Goal: Complete application form

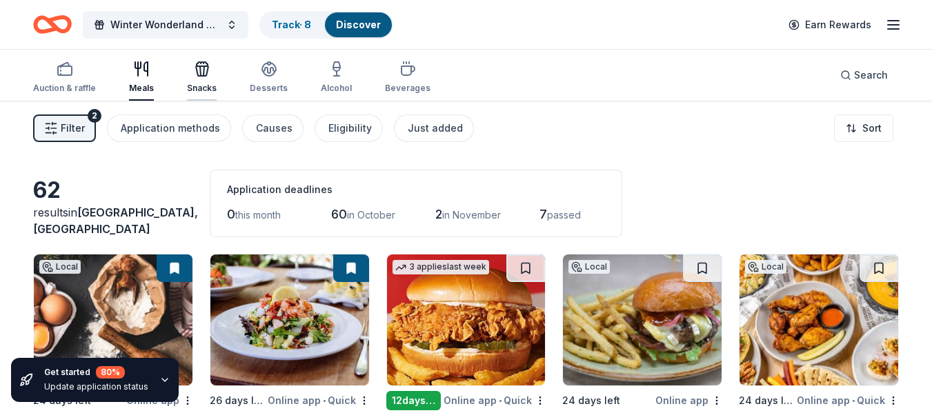
click at [197, 74] on icon "button" at bounding box center [202, 69] width 17 height 17
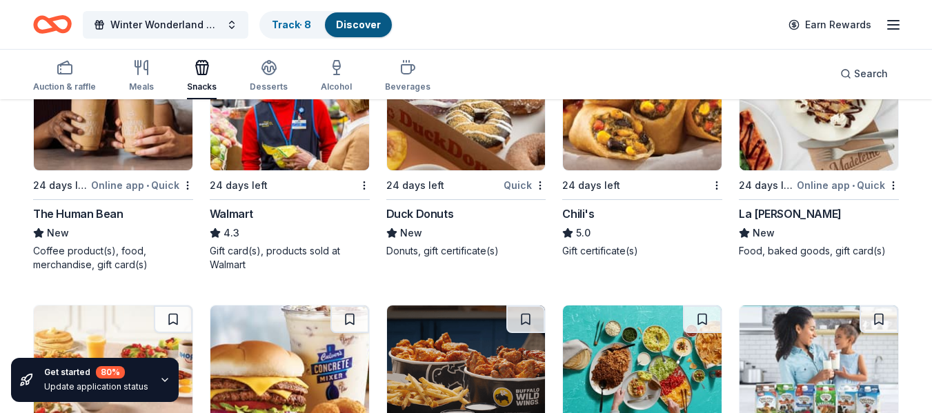
scroll to position [1242, 0]
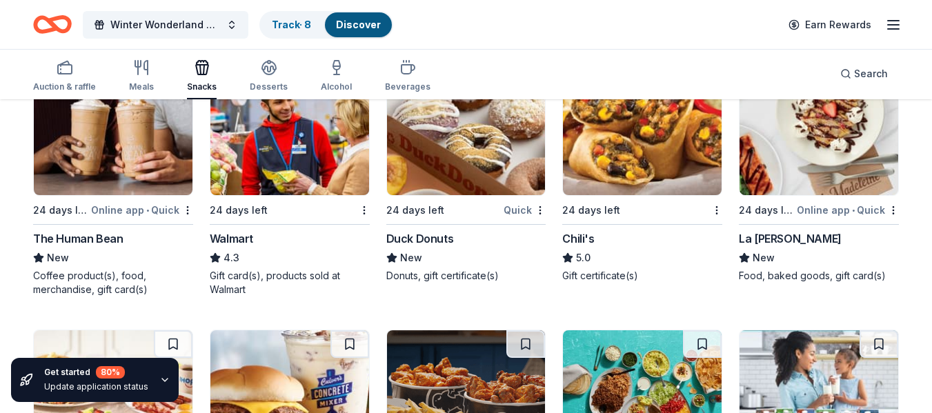
click at [668, 165] on img at bounding box center [642, 129] width 159 height 131
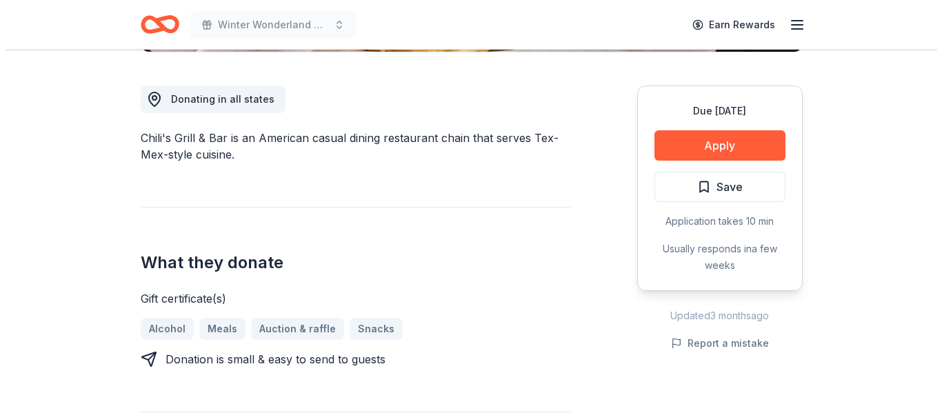
scroll to position [483, 0]
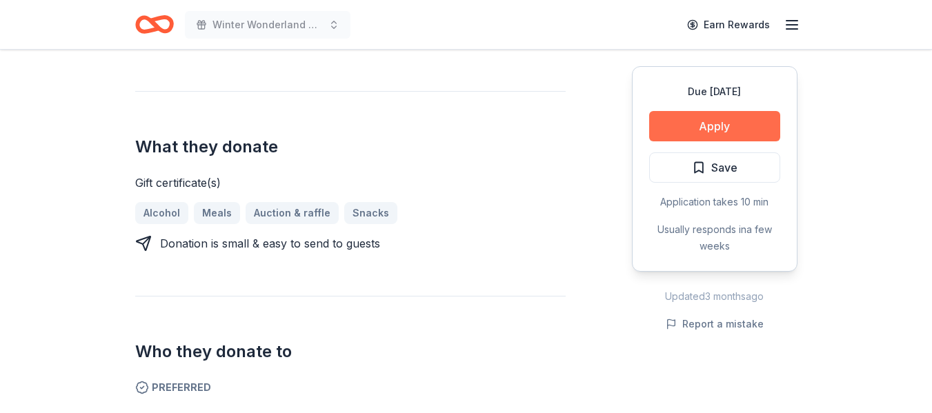
click at [725, 126] on button "Apply" at bounding box center [714, 126] width 131 height 30
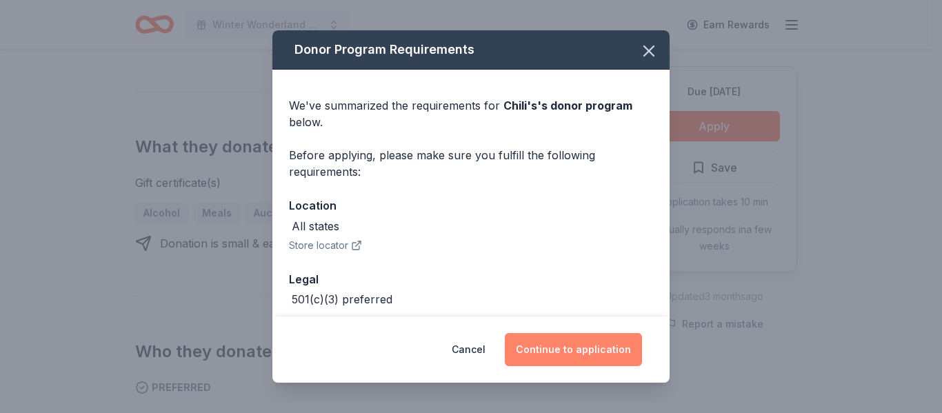
click at [592, 345] on button "Continue to application" at bounding box center [573, 349] width 137 height 33
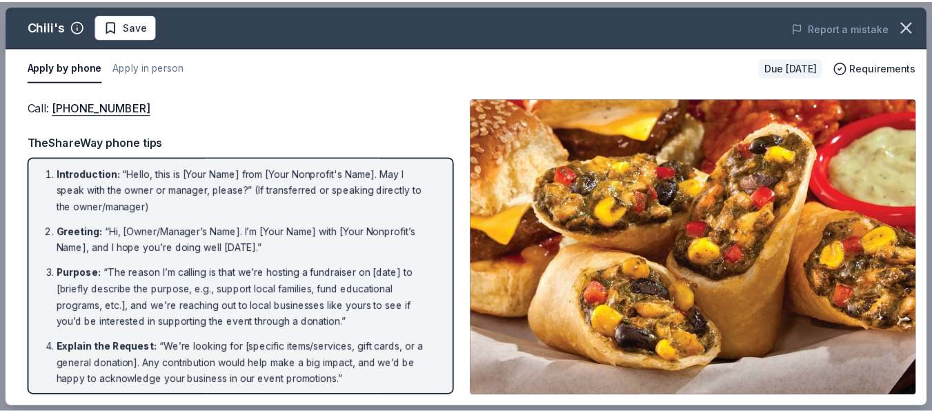
scroll to position [0, 0]
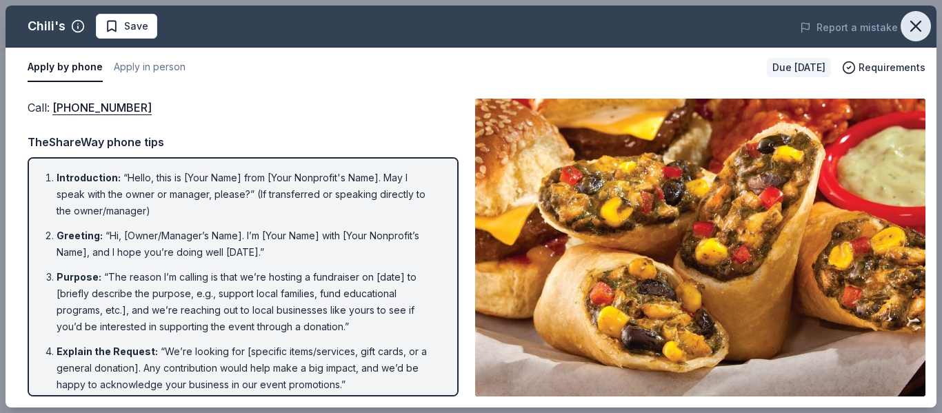
click at [912, 31] on icon "button" at bounding box center [916, 26] width 10 height 10
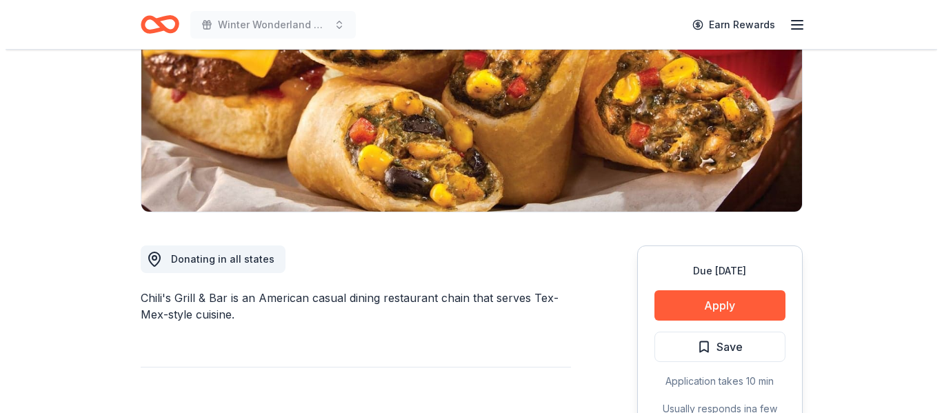
scroll to position [414, 0]
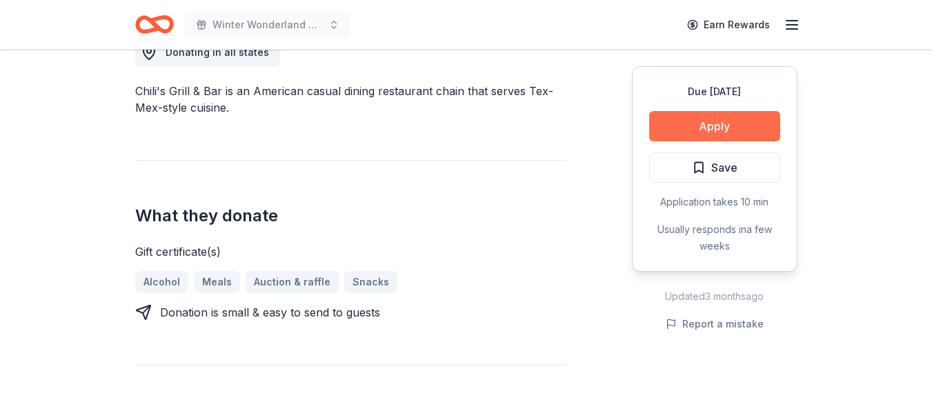
click at [716, 122] on button "Apply" at bounding box center [714, 126] width 131 height 30
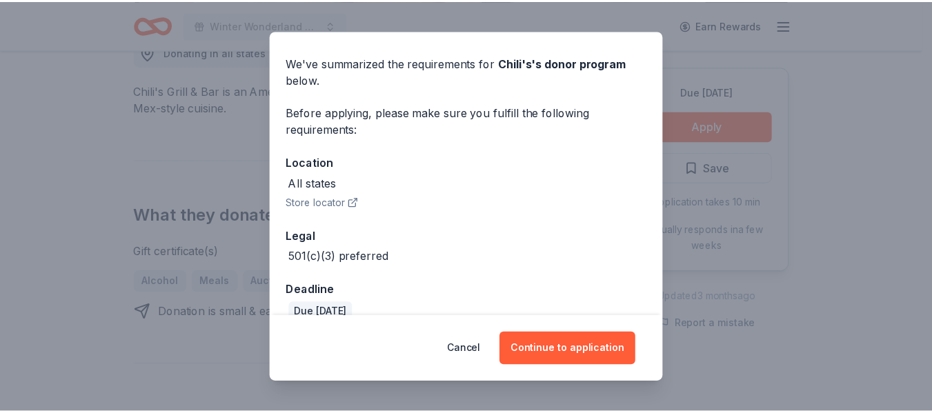
scroll to position [65, 0]
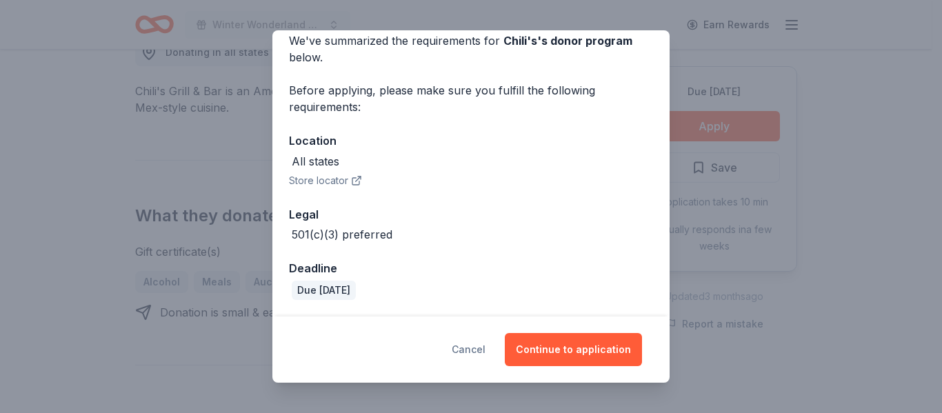
click at [473, 344] on button "Cancel" at bounding box center [469, 349] width 34 height 33
